Goal: Task Accomplishment & Management: Manage account settings

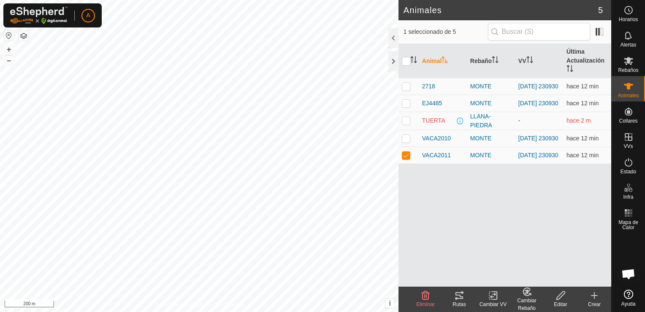
click at [459, 295] on icon at bounding box center [460, 295] width 8 height 7
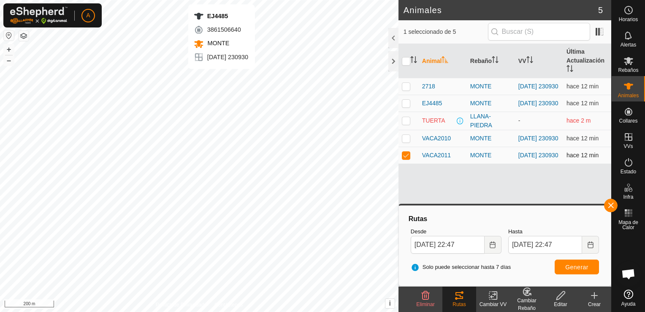
checkbox input "true"
checkbox input "false"
click at [464, 299] on tracks-svg-icon at bounding box center [459, 295] width 34 height 10
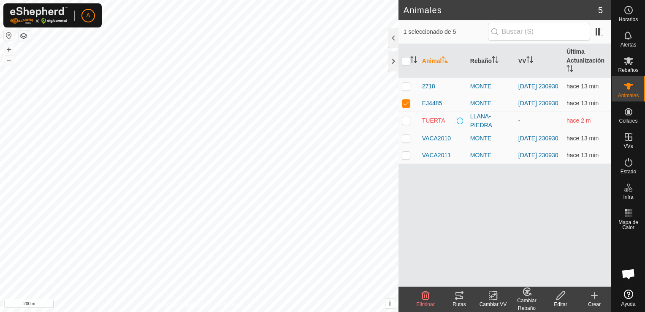
click at [457, 298] on icon at bounding box center [456, 298] width 3 height 3
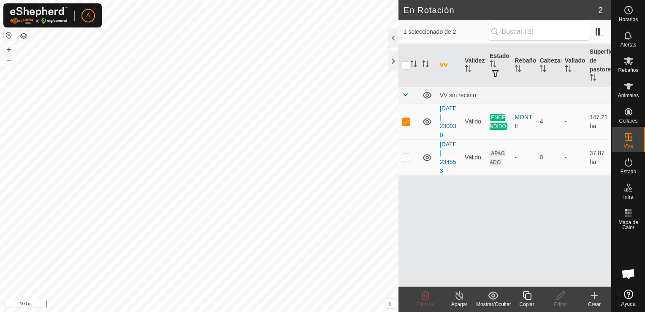
checkbox input "false"
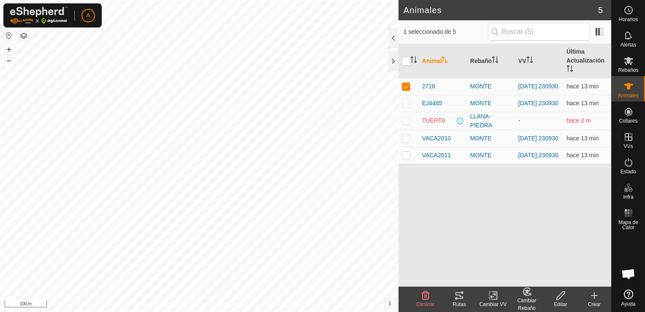
click at [459, 295] on icon at bounding box center [460, 295] width 8 height 7
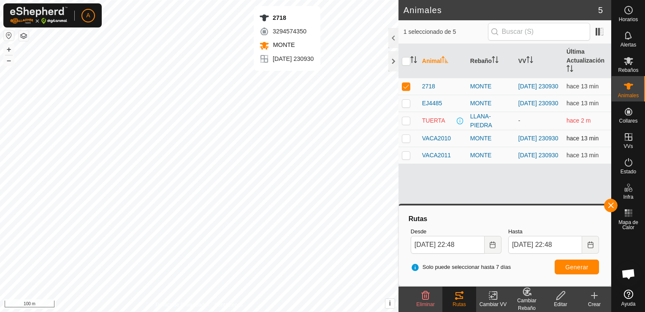
checkbox input "false"
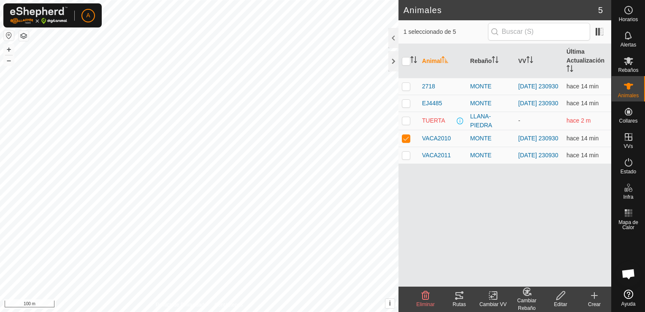
click at [459, 293] on icon at bounding box center [459, 295] width 10 height 10
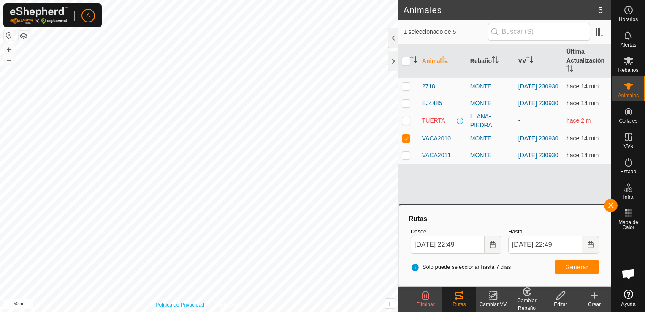
click at [160, 302] on div "Política de Privacidad Contáctenos VACA2010 + – ⇧ i This application includes H…" at bounding box center [199, 156] width 399 height 312
click at [0, 97] on html "A Horarios Alertas Rebaños Animales Collares VVs Estado Infra Mapa de Calor Ayu…" at bounding box center [322, 156] width 645 height 312
click at [148, 0] on html "A Horarios Alertas Rebaños Animales Collares VVs Estado Infra Mapa de Calor Ayu…" at bounding box center [322, 156] width 645 height 312
click at [30, 27] on div "A Horarios Alertas Rebaños Animales Collares VVs Estado Infra Mapa de Calor Ayu…" at bounding box center [322, 156] width 645 height 312
click at [402, 141] on p-tablecheckbox at bounding box center [406, 138] width 8 height 7
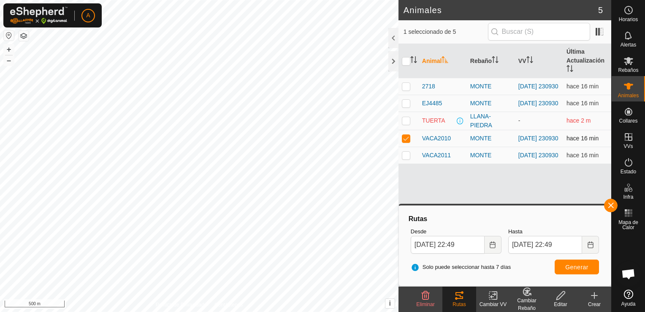
checkbox input "false"
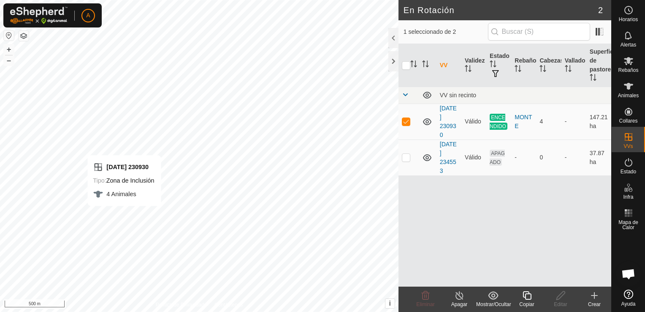
checkbox input "false"
click at [211, 306] on div "Política de Privacidad Contáctenos MONTE 4 Animales [DATE] 230930 + – ⇧ i This …" at bounding box center [199, 156] width 399 height 312
